Goal: Task Accomplishment & Management: Use online tool/utility

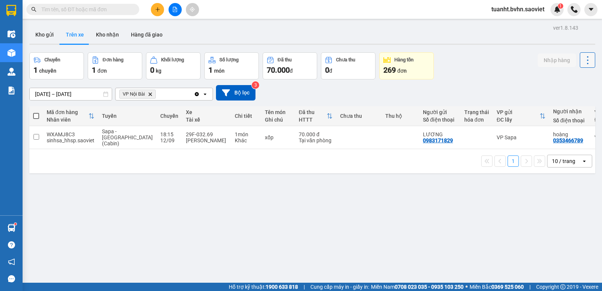
click at [589, 61] on button at bounding box center [587, 59] width 15 height 15
click at [574, 82] on span "Làm mới" at bounding box center [571, 81] width 21 height 8
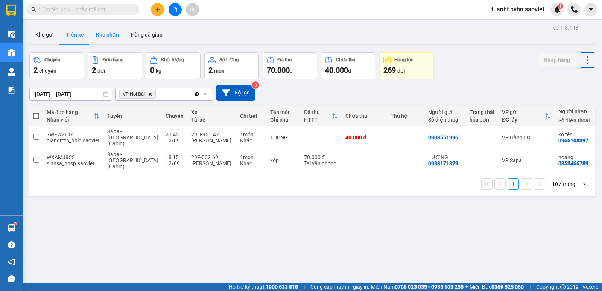
click at [109, 35] on button "Kho nhận" at bounding box center [107, 35] width 35 height 18
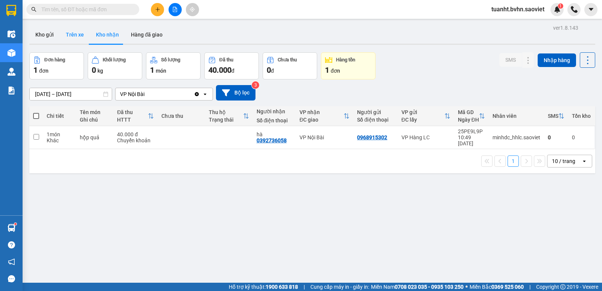
click at [82, 35] on button "Trên xe" at bounding box center [75, 35] width 30 height 18
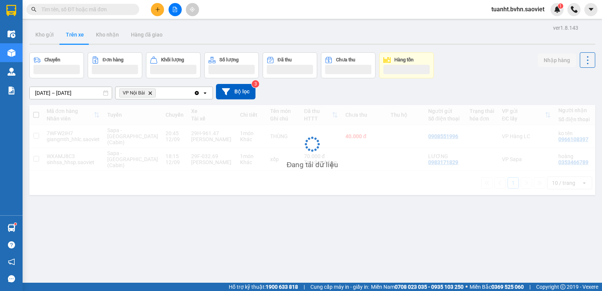
click at [95, 7] on input "text" at bounding box center [85, 9] width 89 height 8
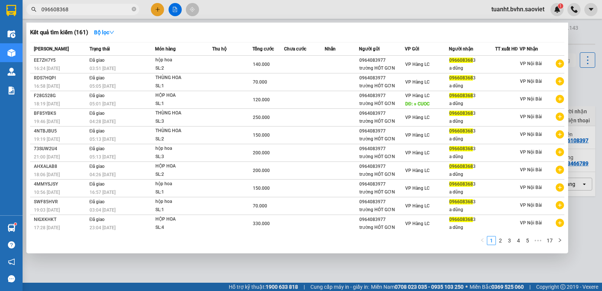
type input "0966083683"
click at [133, 10] on icon "close-circle" at bounding box center [134, 9] width 5 height 5
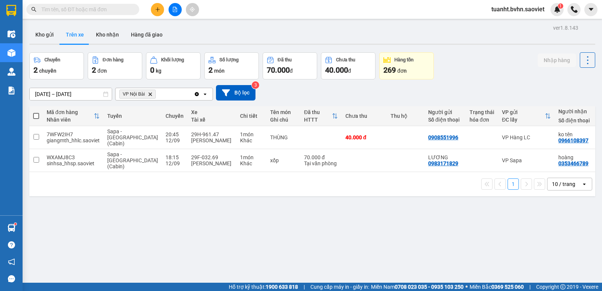
click at [111, 9] on input "text" at bounding box center [85, 9] width 89 height 8
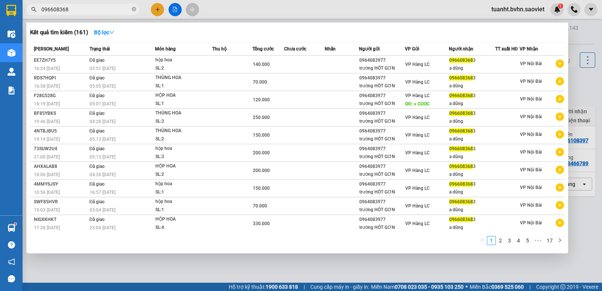
type input "0966083683"
click at [134, 9] on icon "close-circle" at bounding box center [134, 9] width 5 height 5
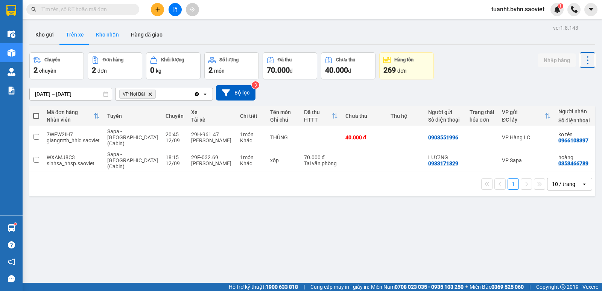
click at [114, 35] on button "Kho nhận" at bounding box center [107, 35] width 35 height 18
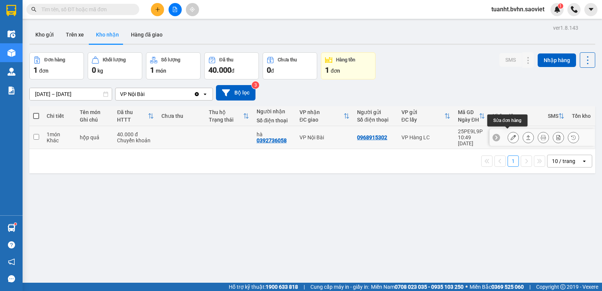
click at [511, 135] on icon at bounding box center [513, 137] width 5 height 5
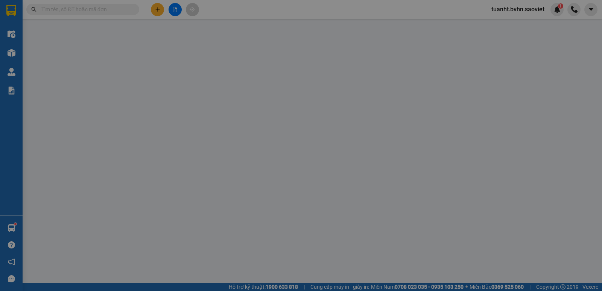
type input "0968915302"
type input "0392736058"
type input "hà"
type input "40.000"
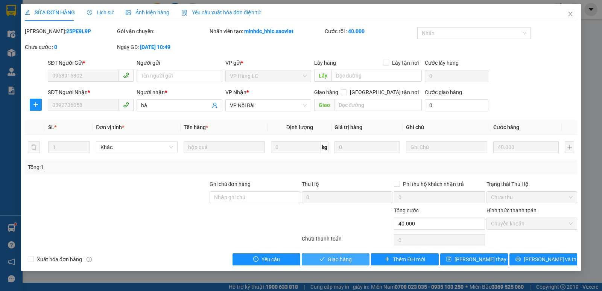
click at [347, 257] on span "Giao hàng" at bounding box center [340, 259] width 24 height 8
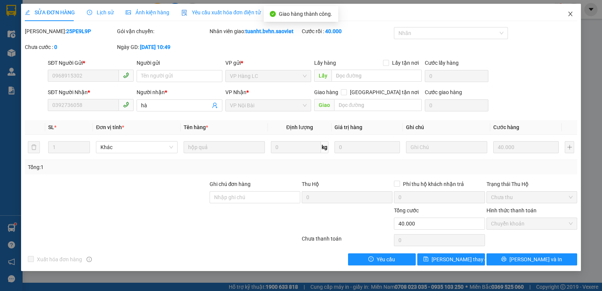
click at [569, 15] on icon "close" at bounding box center [571, 14] width 6 height 6
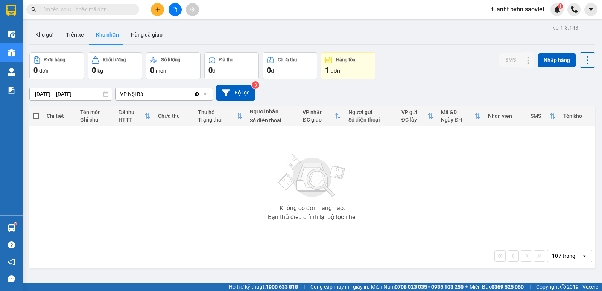
click at [171, 8] on button at bounding box center [175, 9] width 13 height 13
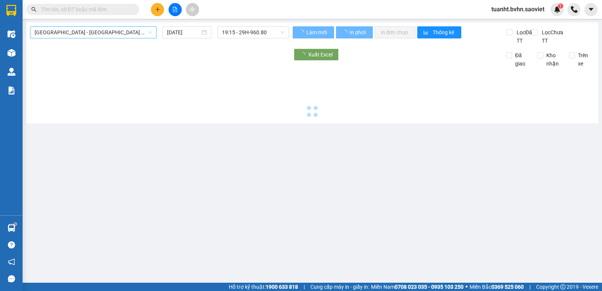
click at [99, 33] on span "[GEOGRAPHIC_DATA] - [GEOGRAPHIC_DATA] (Cabin)" at bounding box center [93, 32] width 117 height 11
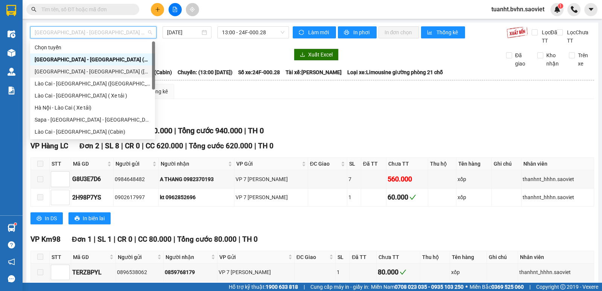
click at [93, 70] on div "[GEOGRAPHIC_DATA] - [GEOGRAPHIC_DATA] ([GEOGRAPHIC_DATA])" at bounding box center [93, 71] width 116 height 8
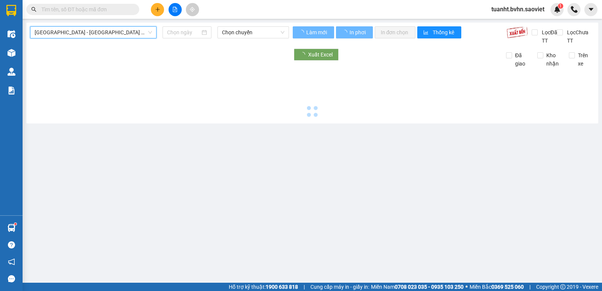
type input "[DATE]"
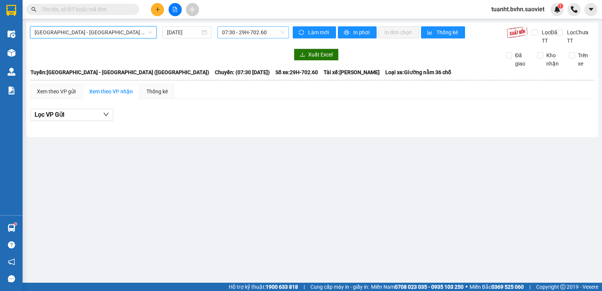
click at [232, 31] on span "07:30 - 29H-702.60" at bounding box center [253, 32] width 62 height 11
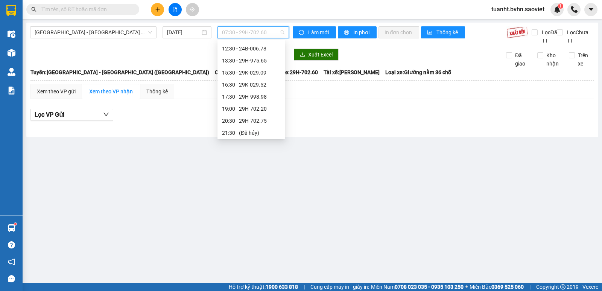
scroll to position [60, 0]
click at [249, 118] on div "20:30 - 29H-702.75" at bounding box center [251, 120] width 59 height 8
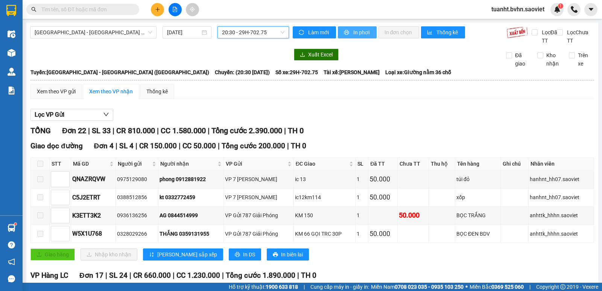
drag, startPoint x: 327, startPoint y: 48, endPoint x: 344, endPoint y: 34, distance: 22.4
click at [344, 34] on icon "printer" at bounding box center [346, 32] width 5 height 5
